Goal: Task Accomplishment & Management: Complete application form

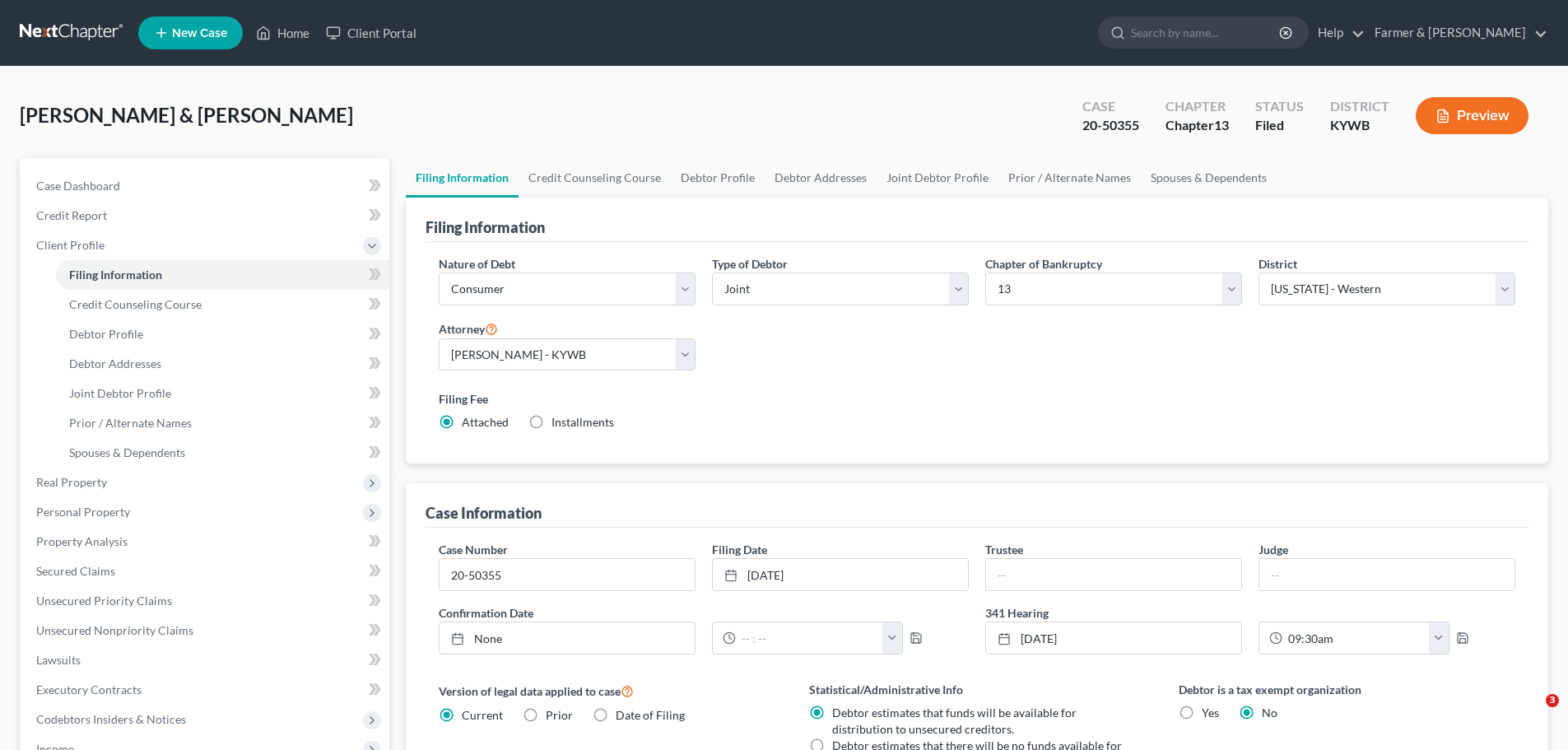
select select "1"
select select "3"
select select "33"
select select "0"
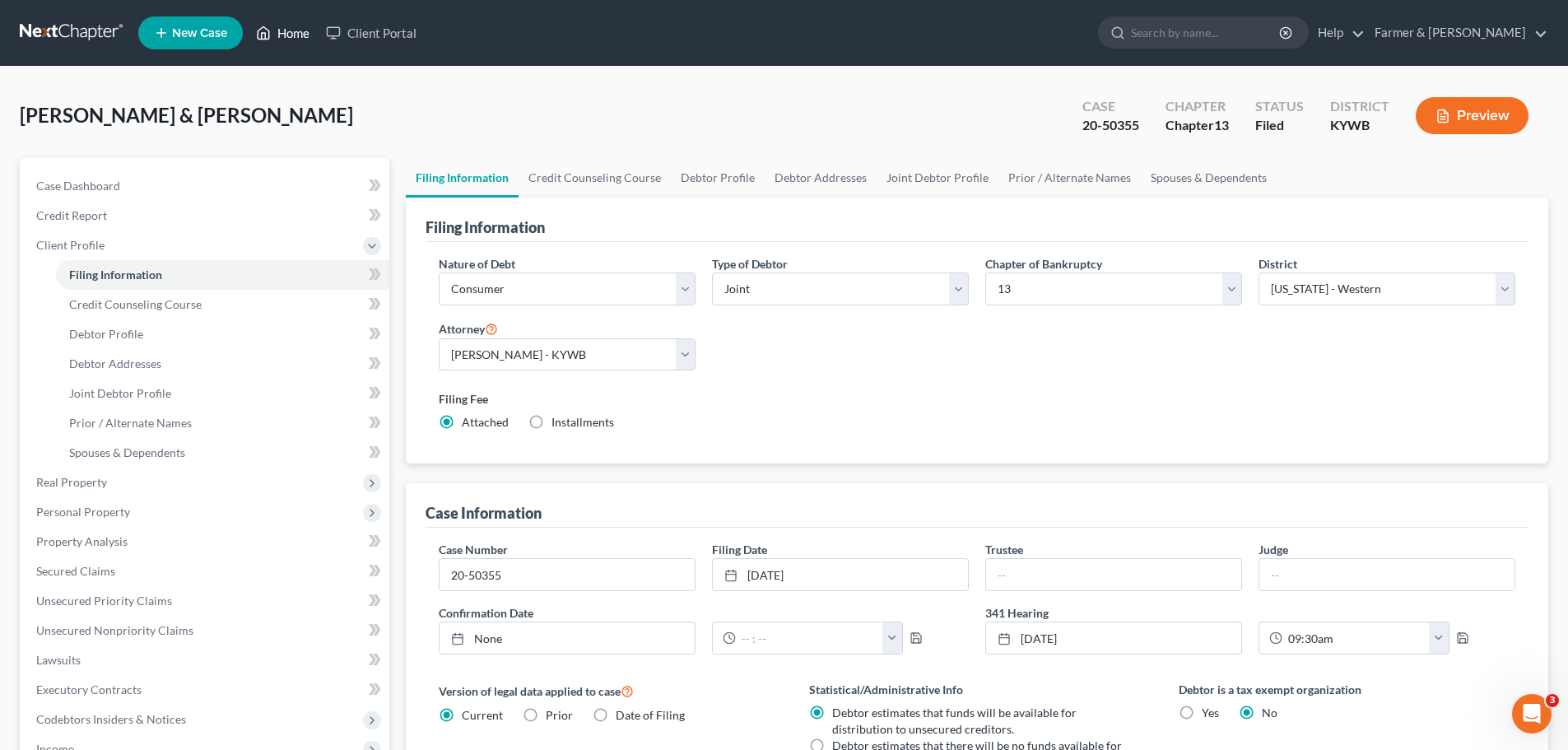
click at [292, 36] on link "Home" at bounding box center [282, 33] width 70 height 30
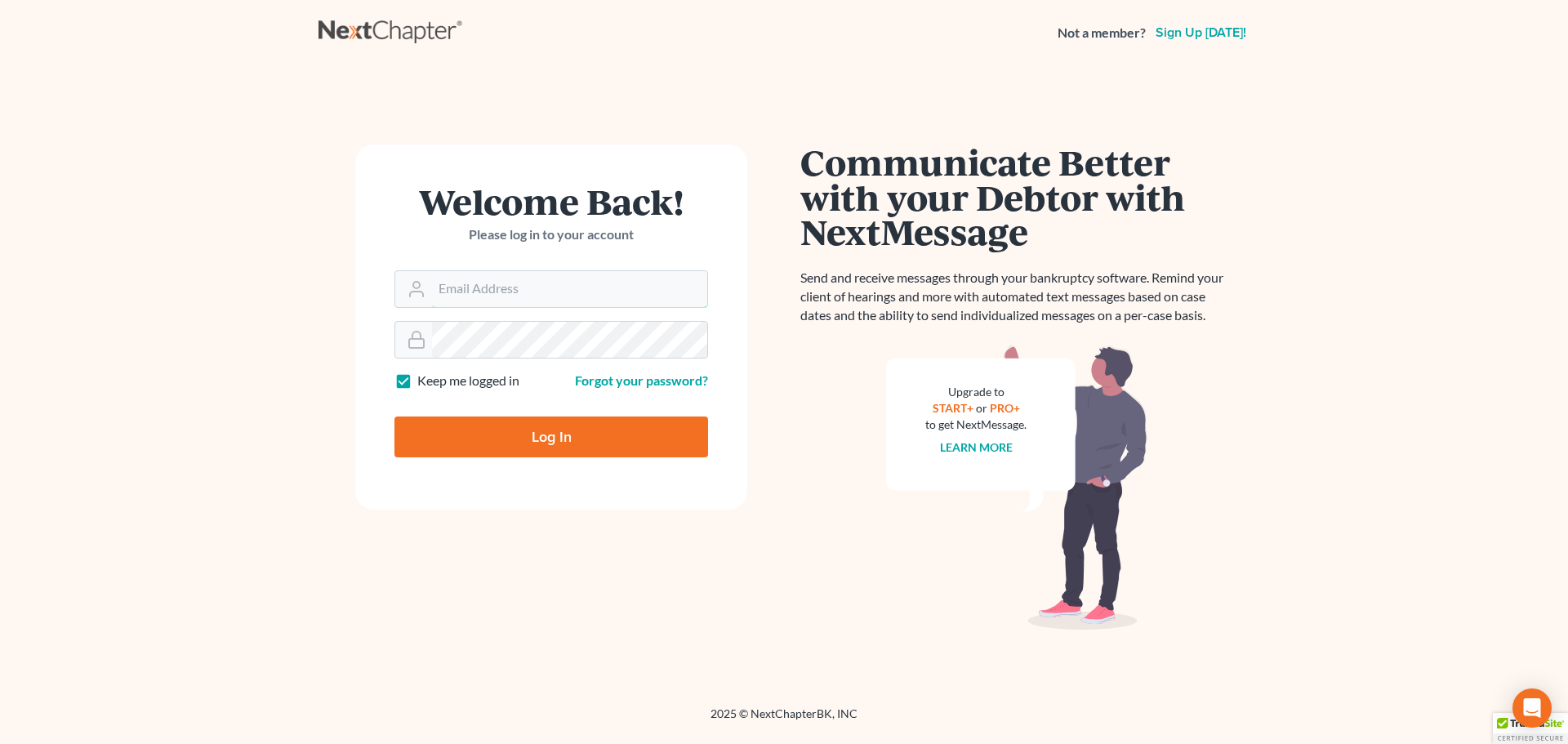
type input "[EMAIL_ADDRESS][DOMAIN_NAME]"
click at [546, 446] on input "Log In" at bounding box center [551, 437] width 313 height 41
type input "Thinking..."
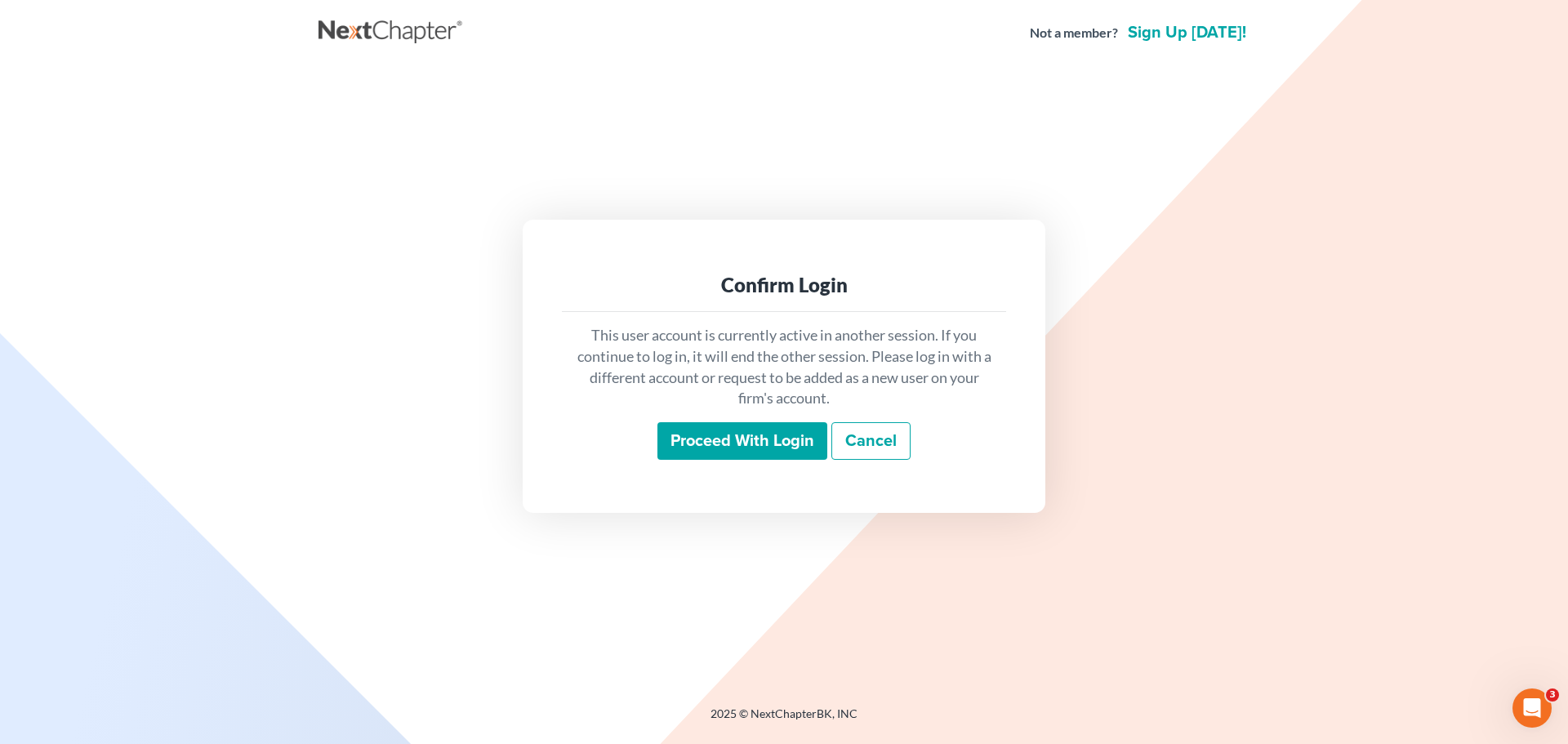
click at [728, 444] on input "Proceed with login" at bounding box center [742, 441] width 170 height 38
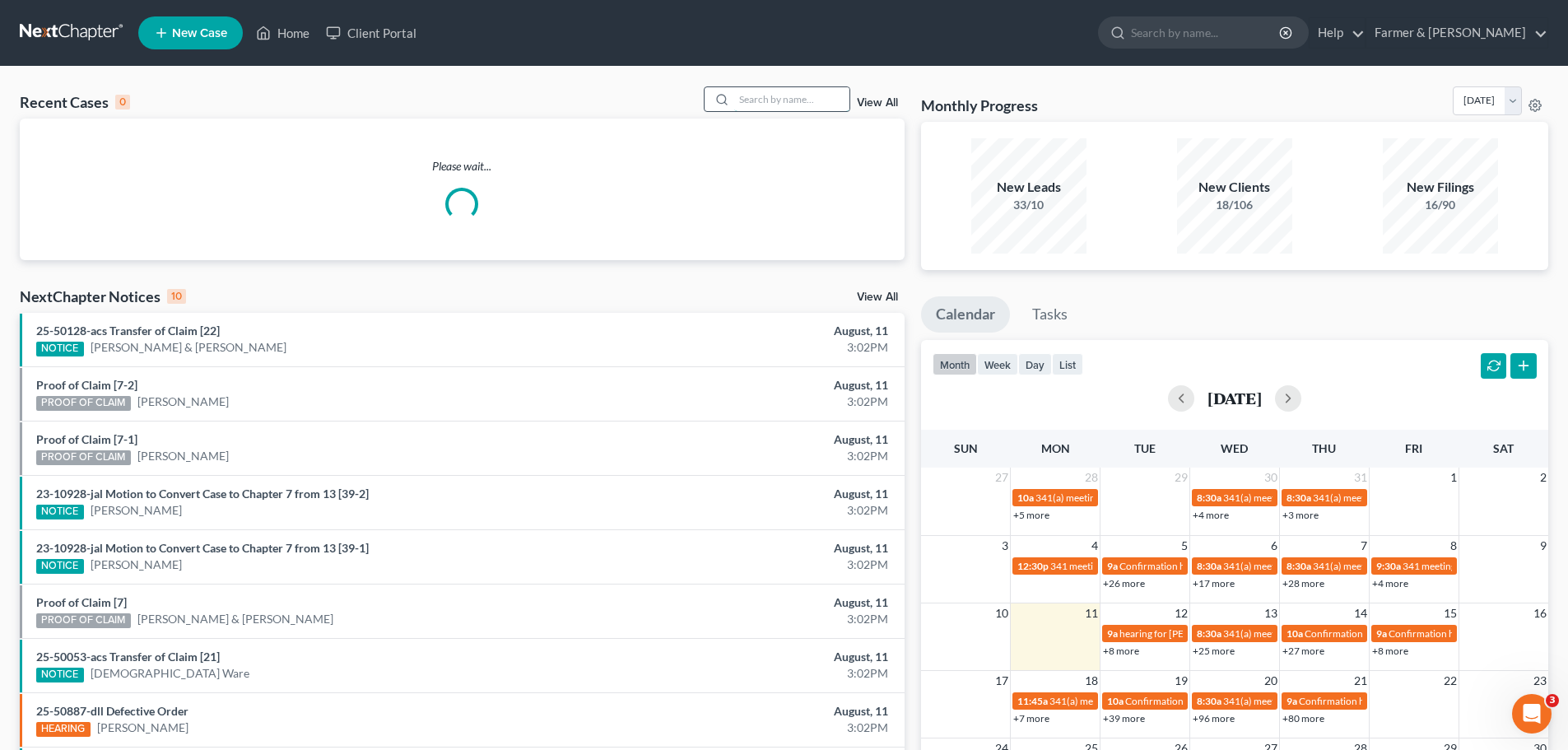
click at [757, 107] on input "search" at bounding box center [792, 99] width 115 height 24
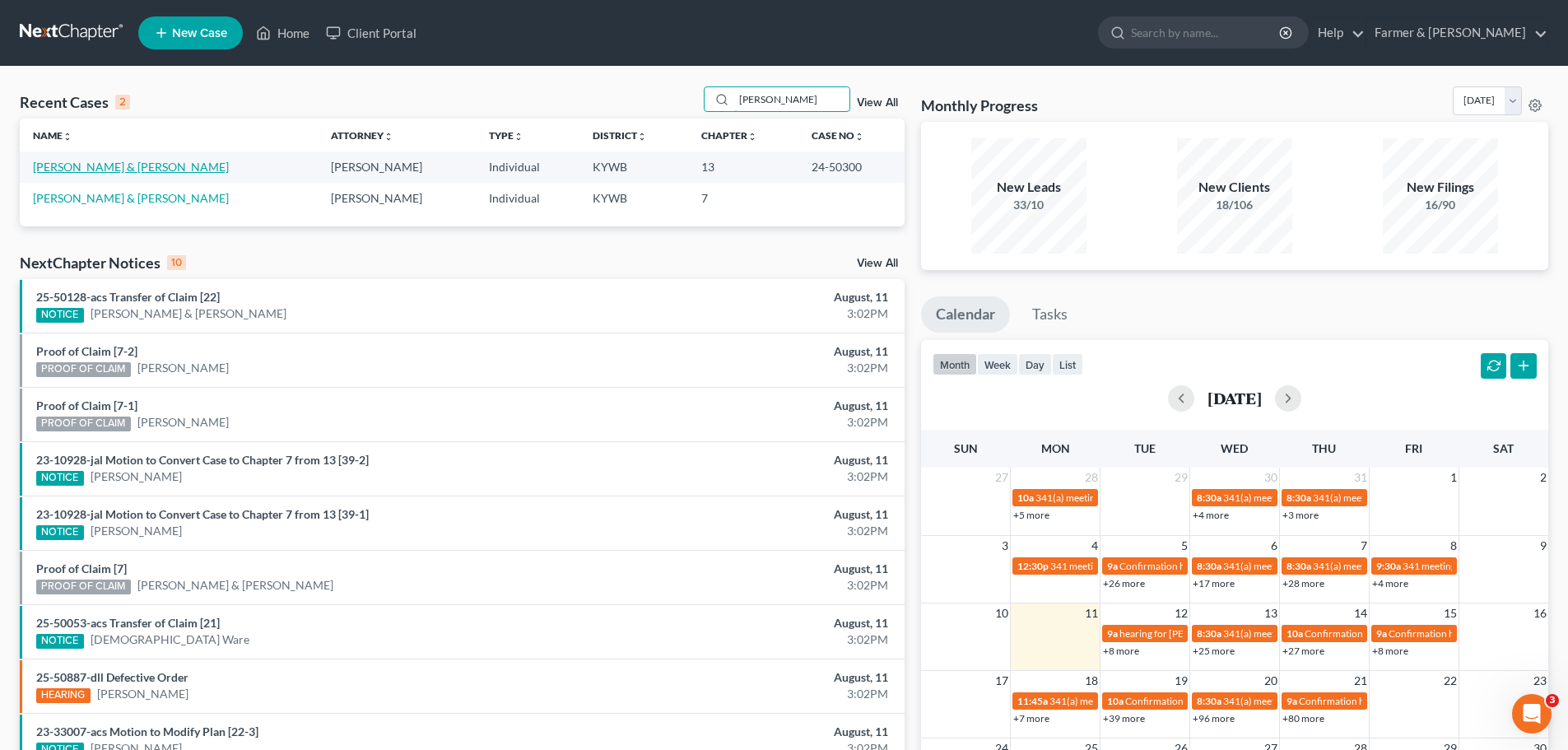
type input "[PERSON_NAME]"
click at [98, 172] on link "[PERSON_NAME] & [PERSON_NAME]" at bounding box center [131, 167] width 196 height 14
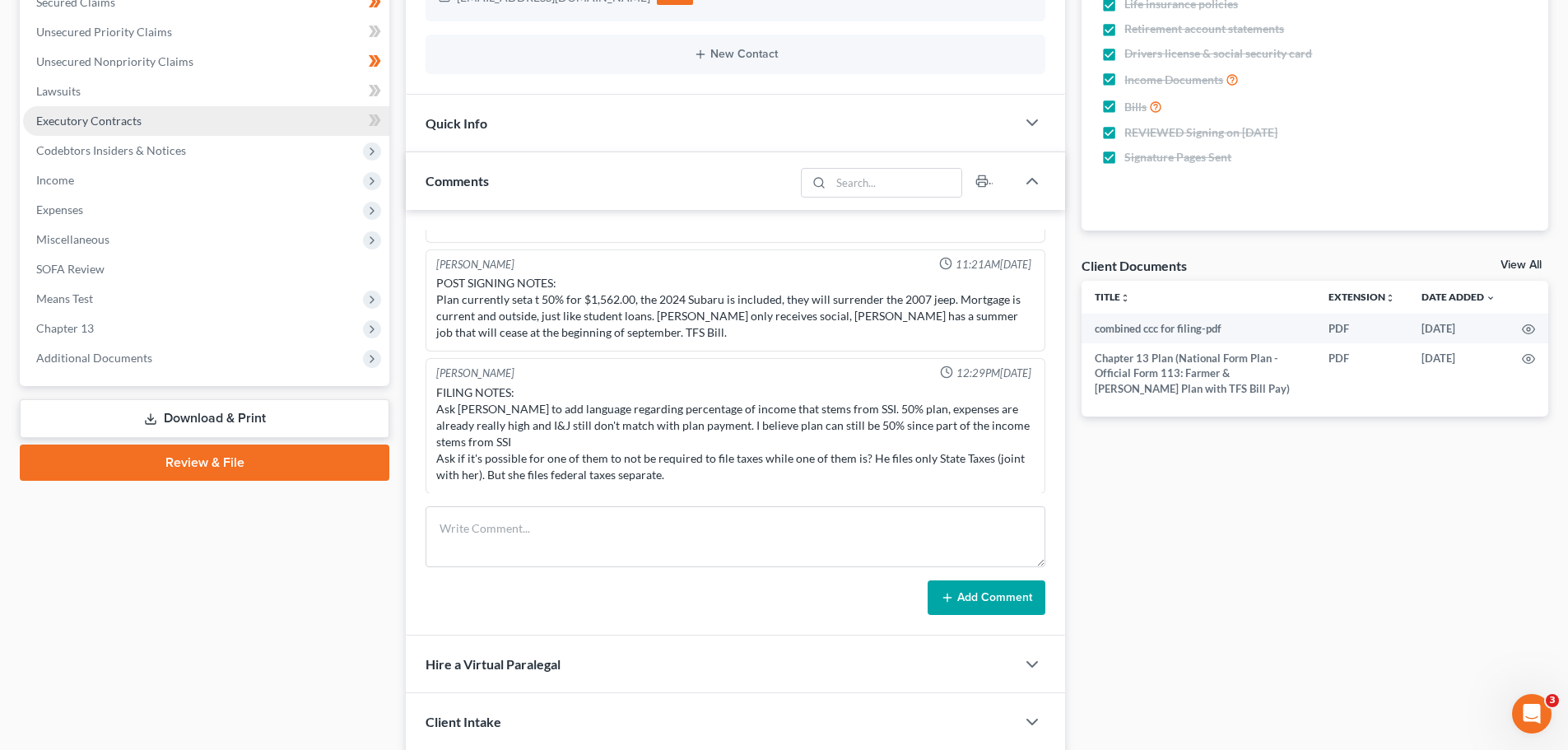
scroll to position [384, 0]
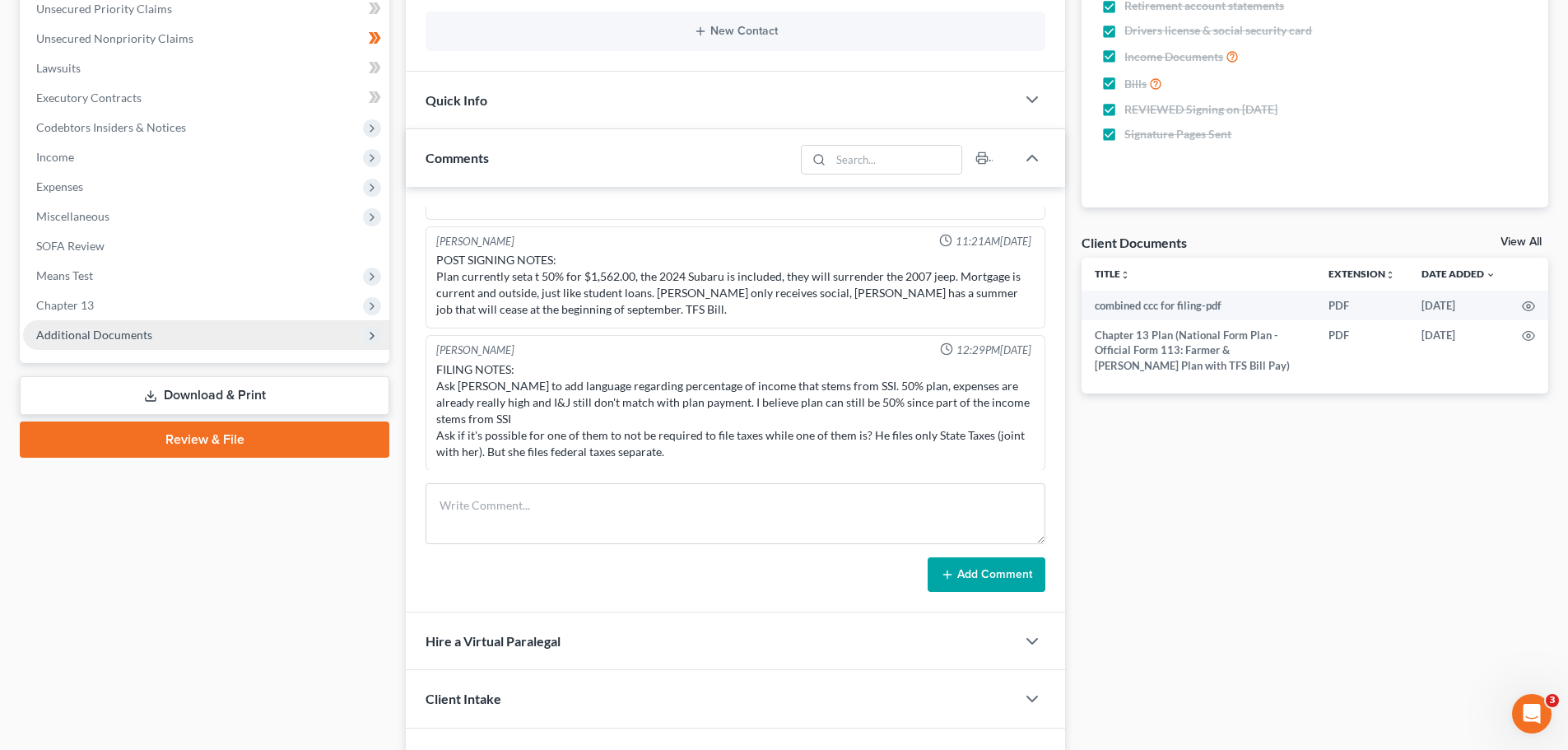
click at [96, 336] on span "Additional Documents" at bounding box center [94, 334] width 116 height 14
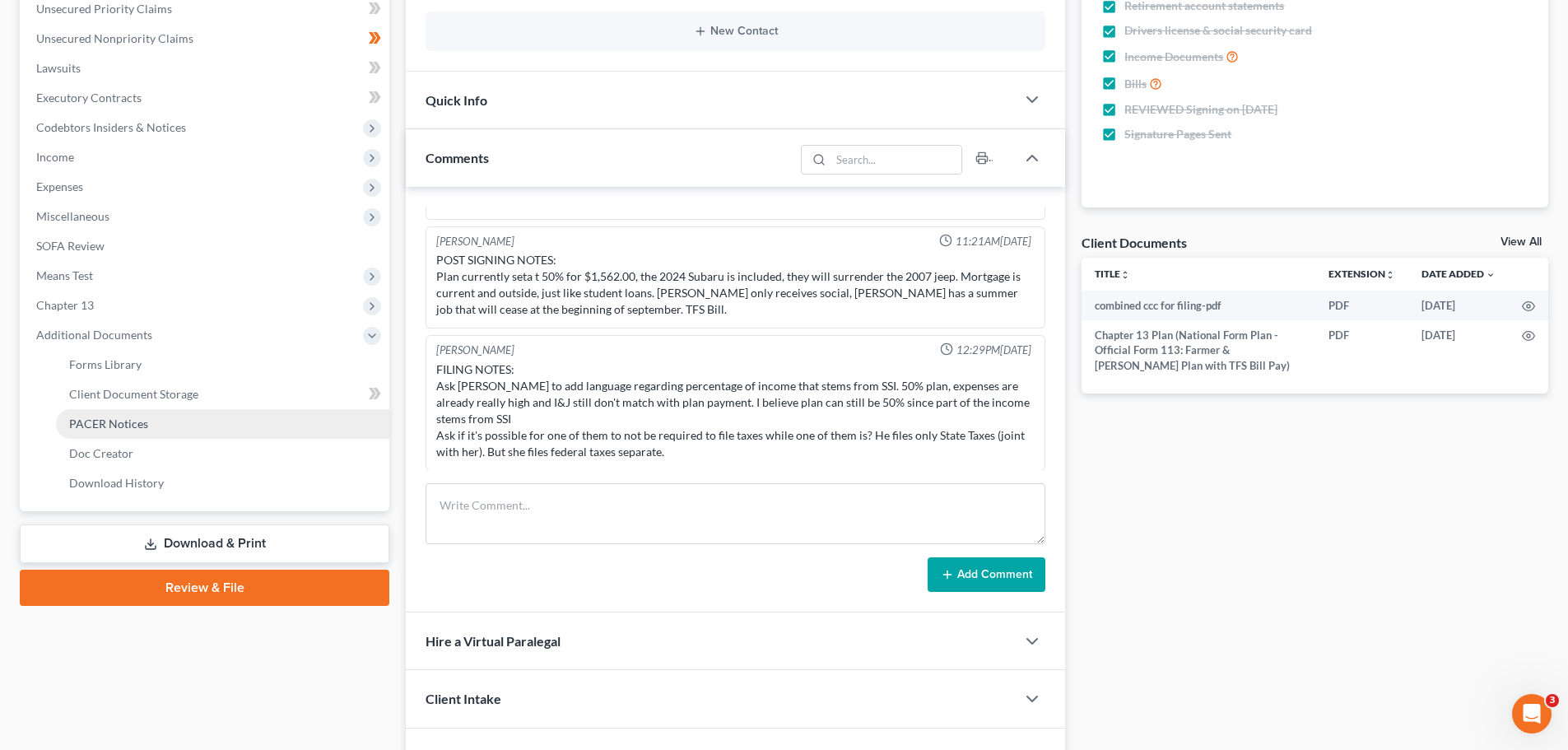
click at [147, 424] on link "PACER Notices" at bounding box center [223, 424] width 333 height 30
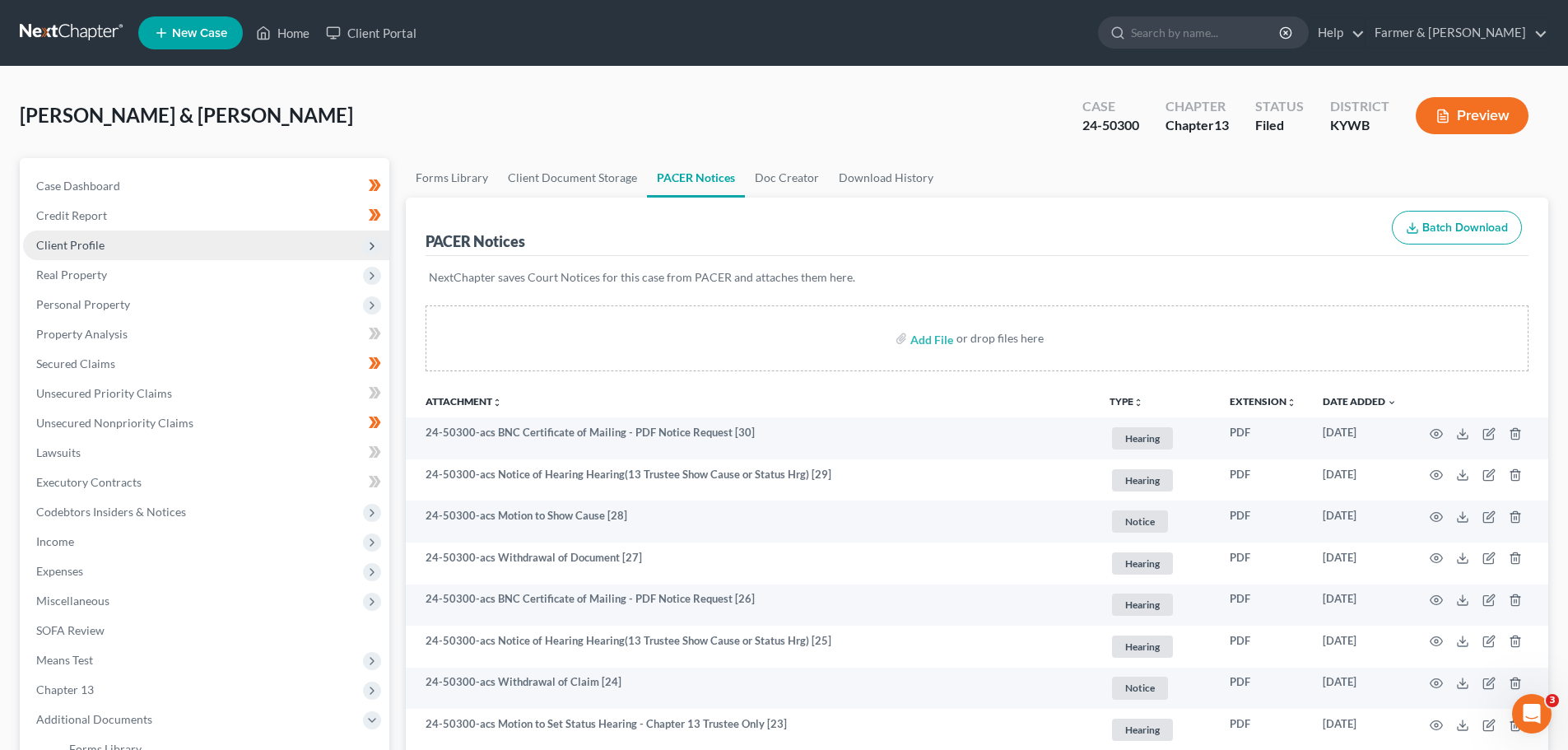
click at [182, 242] on span "Client Profile" at bounding box center [206, 245] width 366 height 30
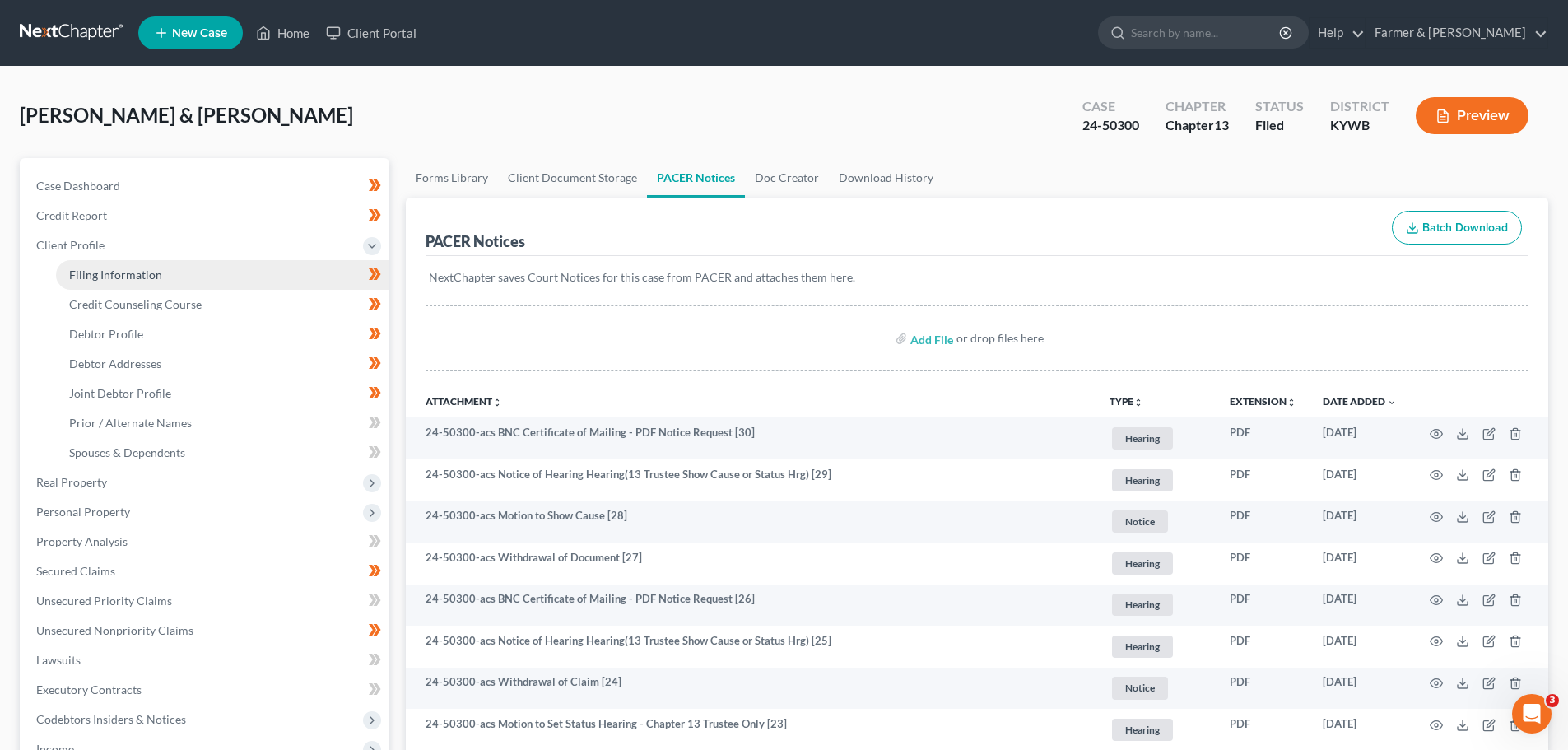
click at [168, 275] on link "Filing Information" at bounding box center [223, 275] width 333 height 30
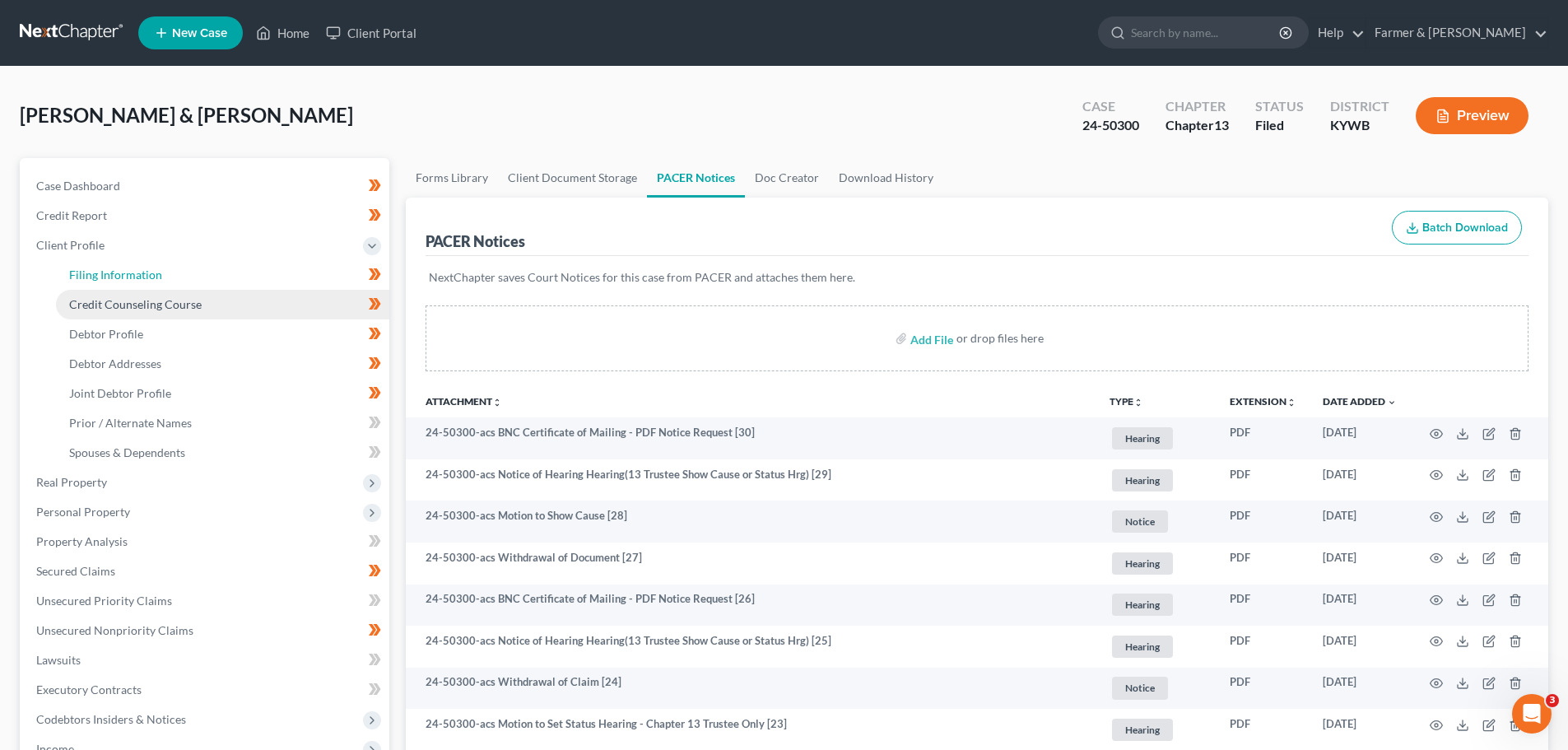
select select "1"
select select "3"
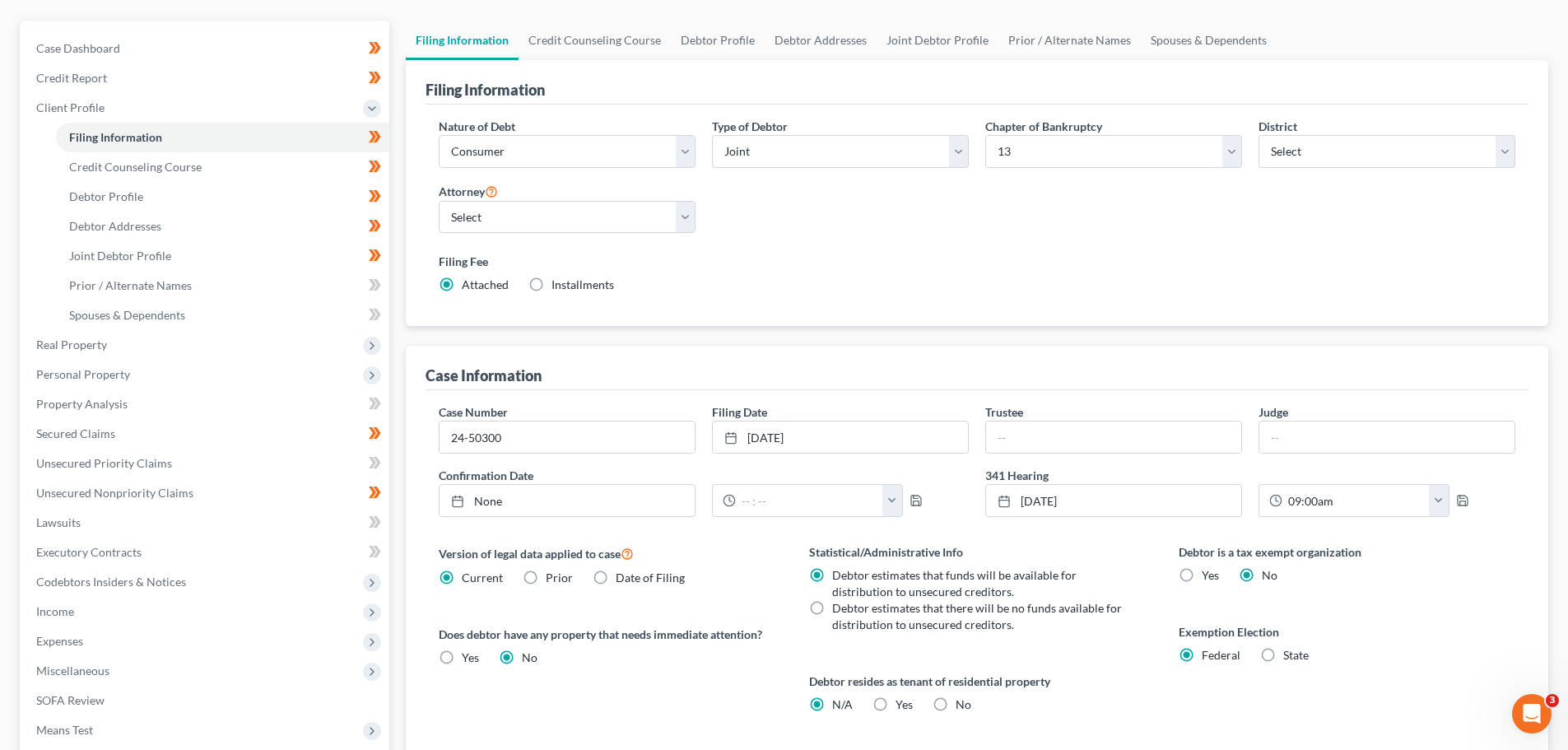
scroll to position [362, 0]
